Goal: Check status: Check status

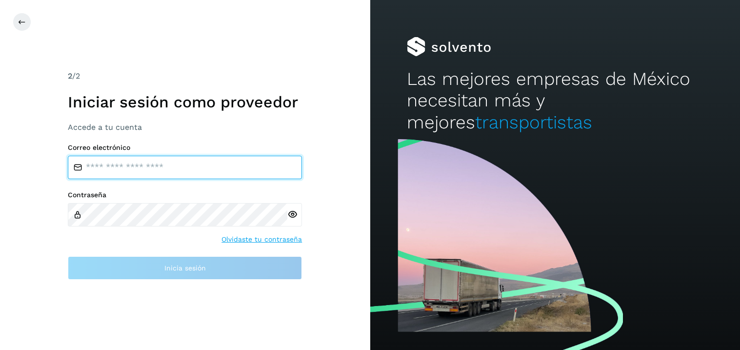
click at [110, 174] on input "email" at bounding box center [185, 167] width 234 height 23
type input "**********"
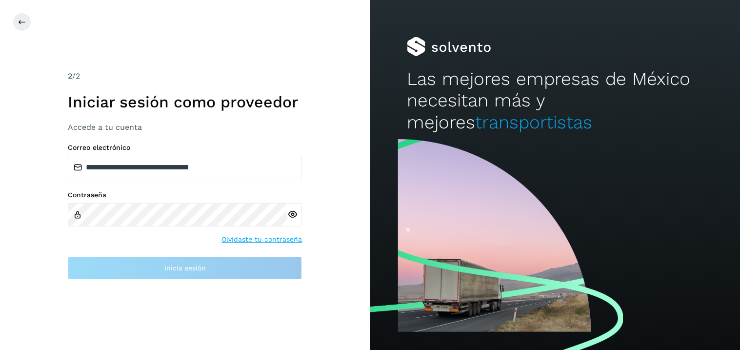
click at [291, 215] on div at bounding box center [294, 214] width 15 height 23
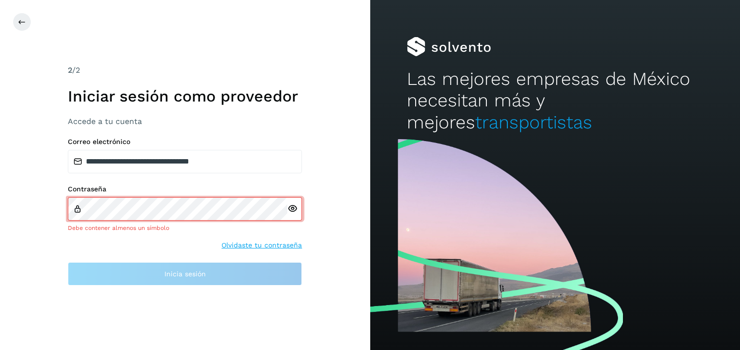
click at [297, 206] on icon at bounding box center [292, 208] width 10 height 10
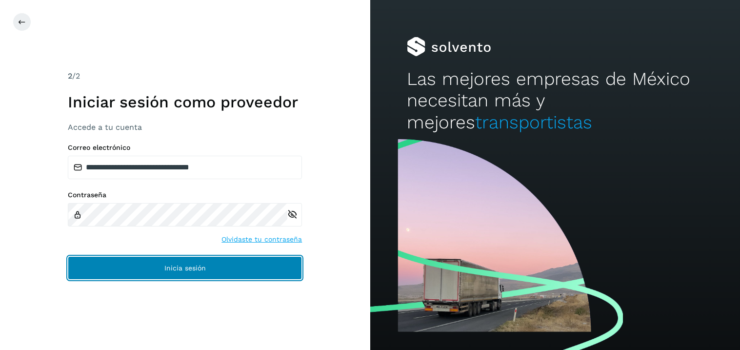
click at [178, 273] on button "Inicia sesión" at bounding box center [185, 267] width 234 height 23
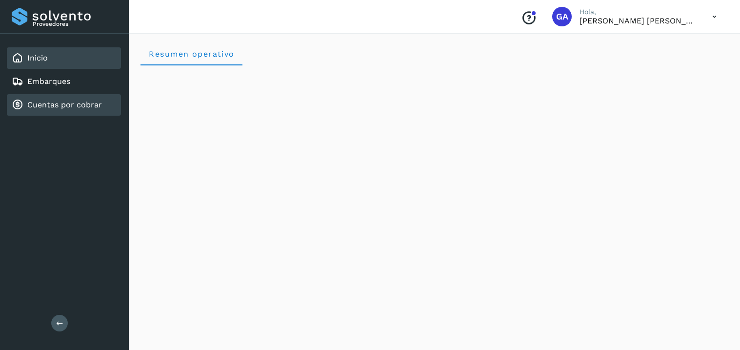
click at [50, 103] on link "Cuentas por cobrar" at bounding box center [64, 104] width 75 height 9
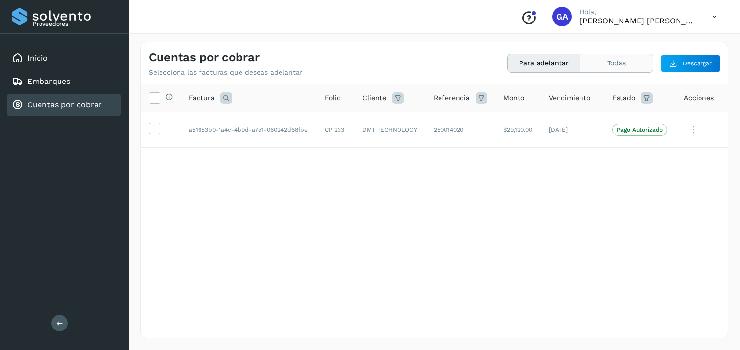
click at [615, 68] on button "Todas" at bounding box center [617, 63] width 72 height 18
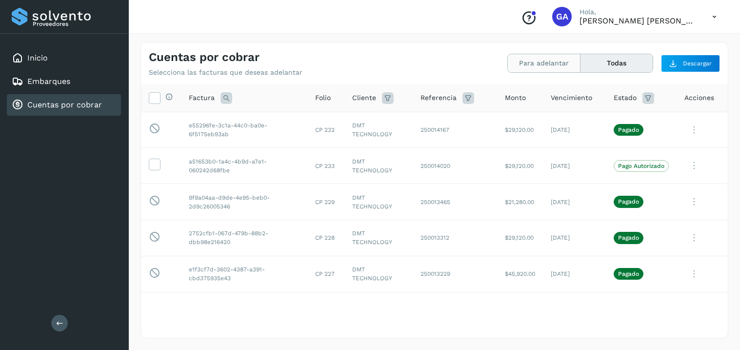
click at [525, 64] on button "Para adelantar" at bounding box center [544, 63] width 73 height 18
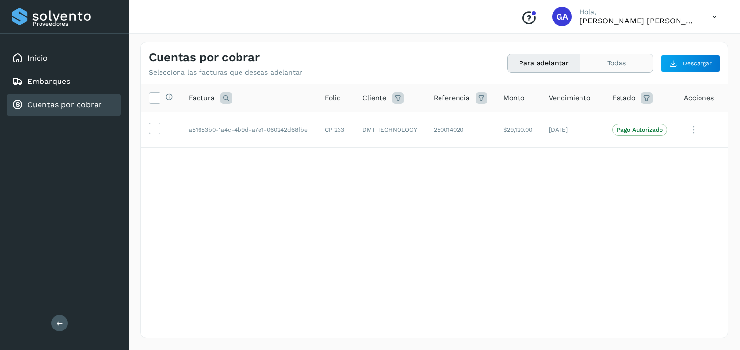
click at [628, 71] on button "Todas" at bounding box center [617, 63] width 72 height 18
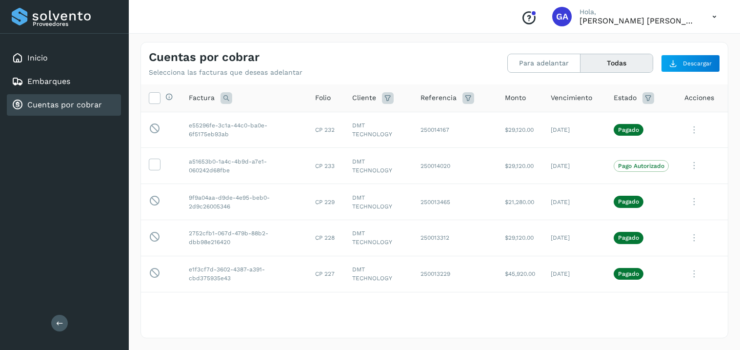
click at [223, 96] on icon at bounding box center [227, 98] width 12 height 12
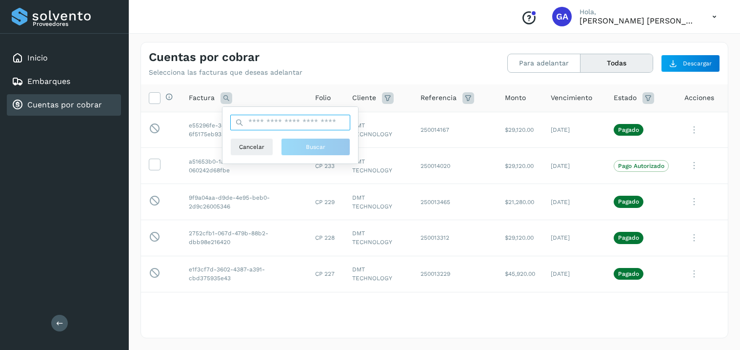
click at [273, 126] on input "text" at bounding box center [290, 123] width 120 height 16
paste input "**********"
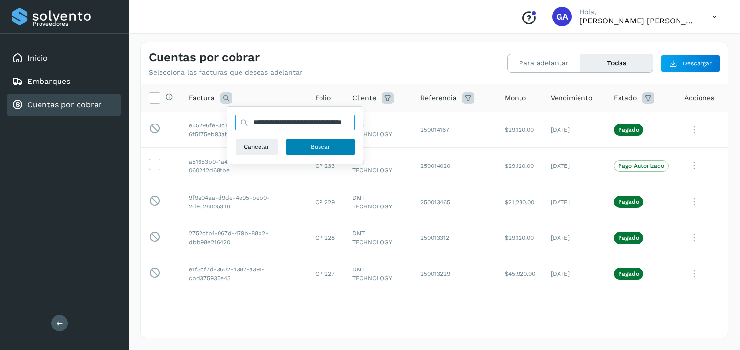
type input "**********"
click at [306, 146] on button "Buscar" at bounding box center [320, 147] width 69 height 18
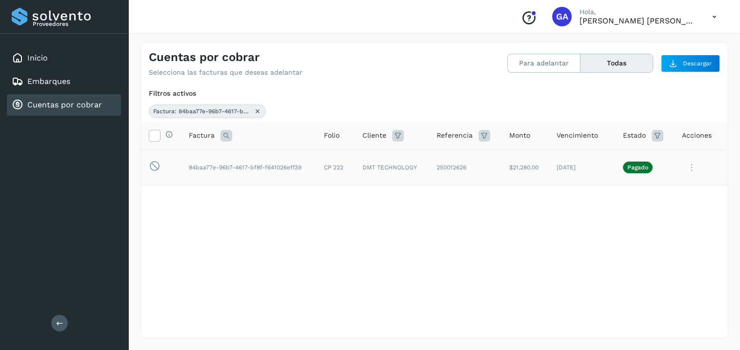
click at [689, 168] on icon at bounding box center [692, 168] width 20 height 20
click at [641, 248] on button "CEP" at bounding box center [662, 248] width 116 height 19
click at [693, 172] on icon at bounding box center [692, 168] width 20 height 20
click at [634, 252] on button "CEP" at bounding box center [662, 248] width 116 height 19
click at [719, 15] on icon at bounding box center [715, 17] width 20 height 20
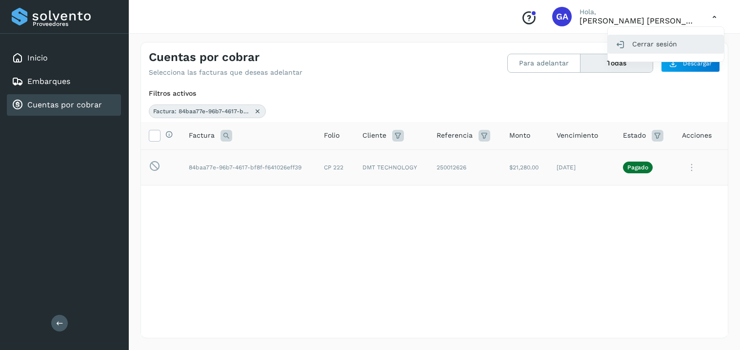
click at [648, 48] on div "Cerrar sesión" at bounding box center [666, 44] width 116 height 19
